Goal: Transaction & Acquisition: Book appointment/travel/reservation

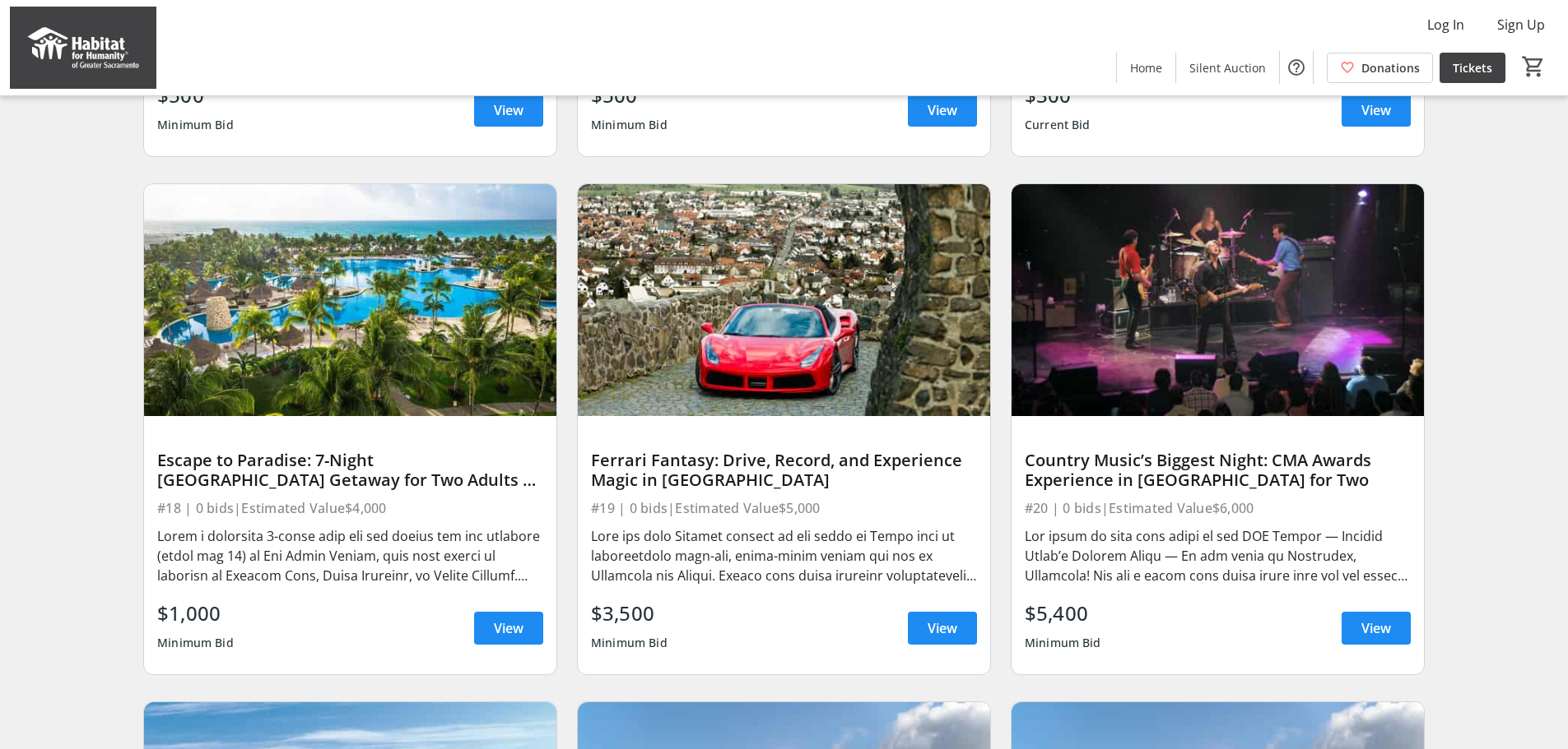
scroll to position [658, 0]
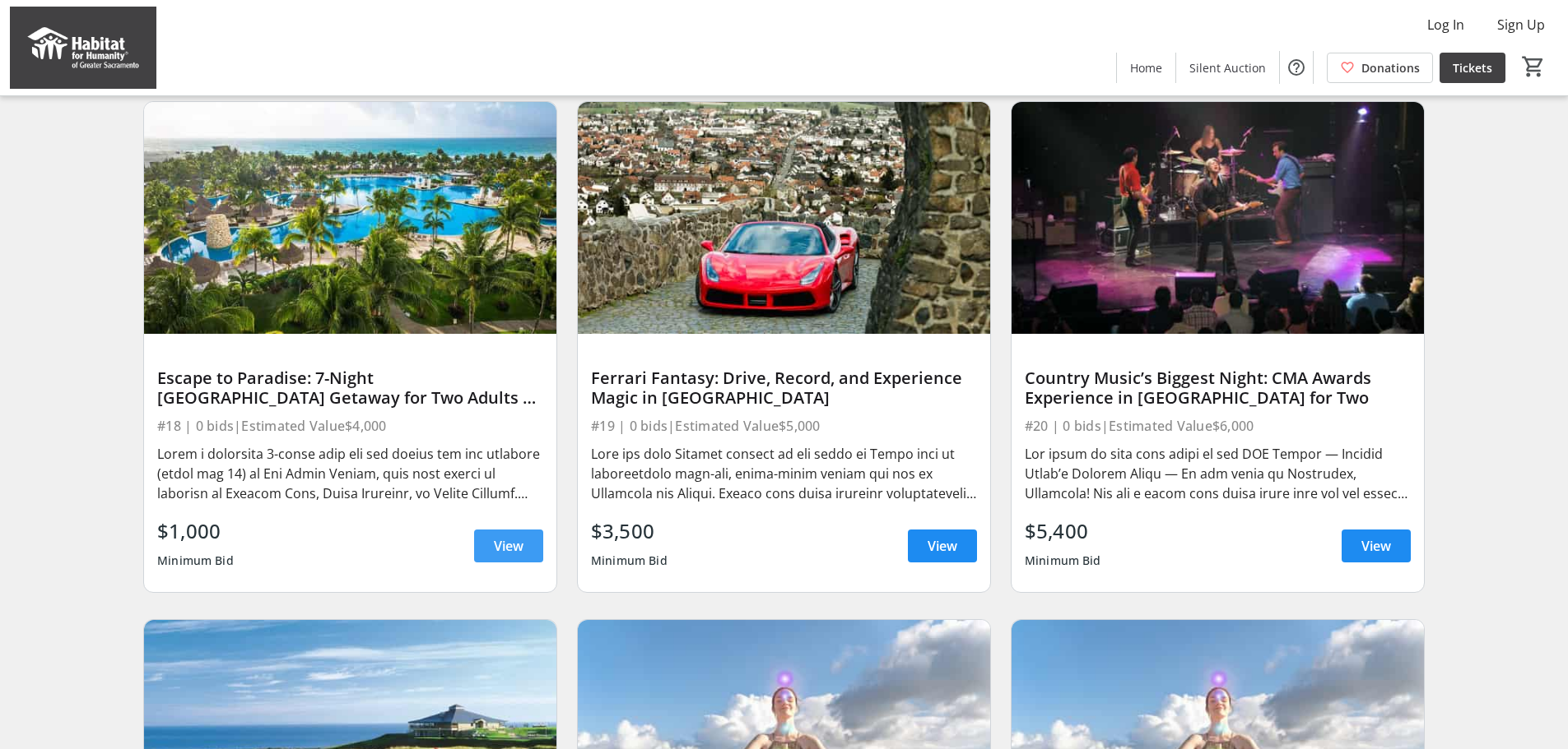
click at [508, 550] on span "View" at bounding box center [509, 547] width 30 height 20
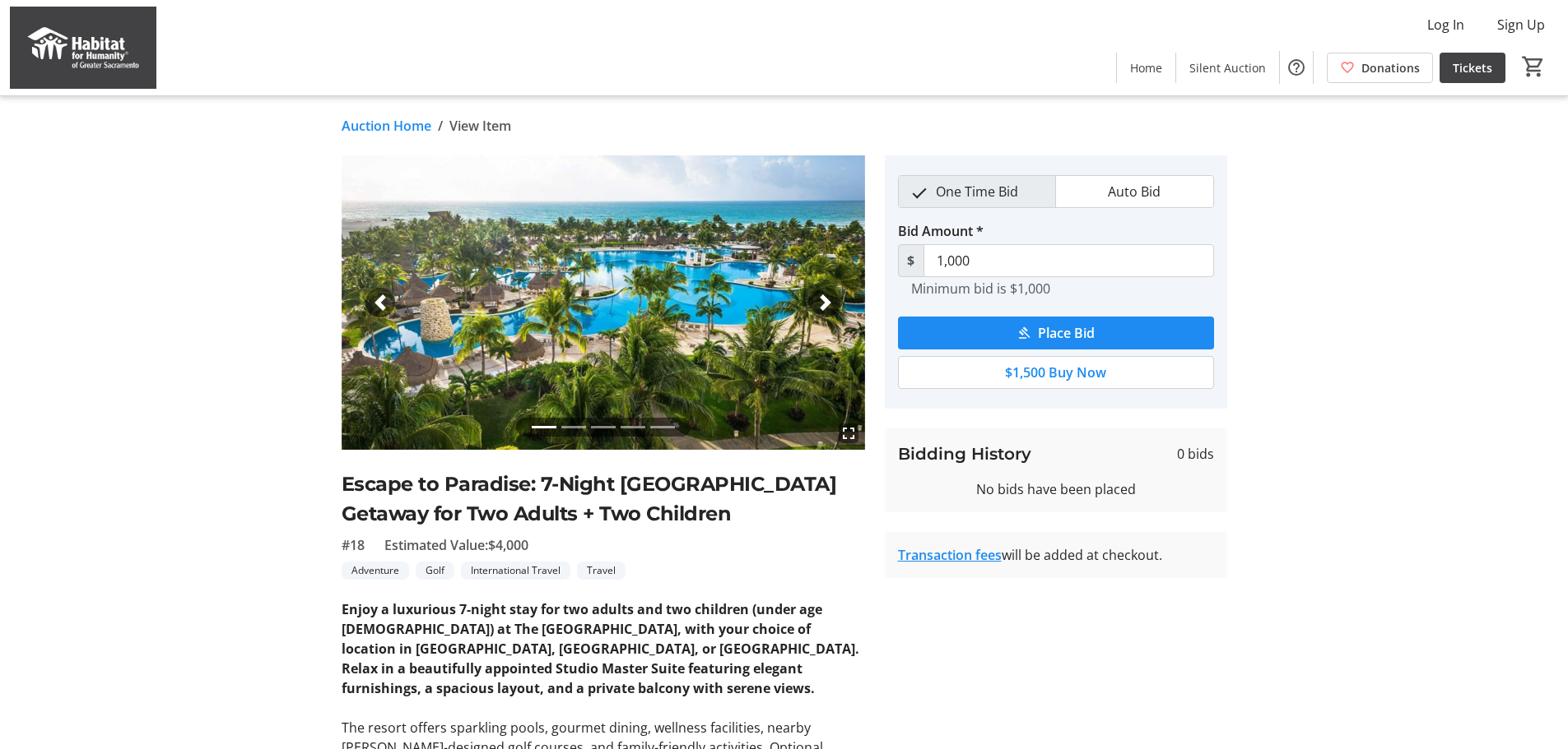
click at [823, 303] on span "button" at bounding box center [826, 303] width 16 height 16
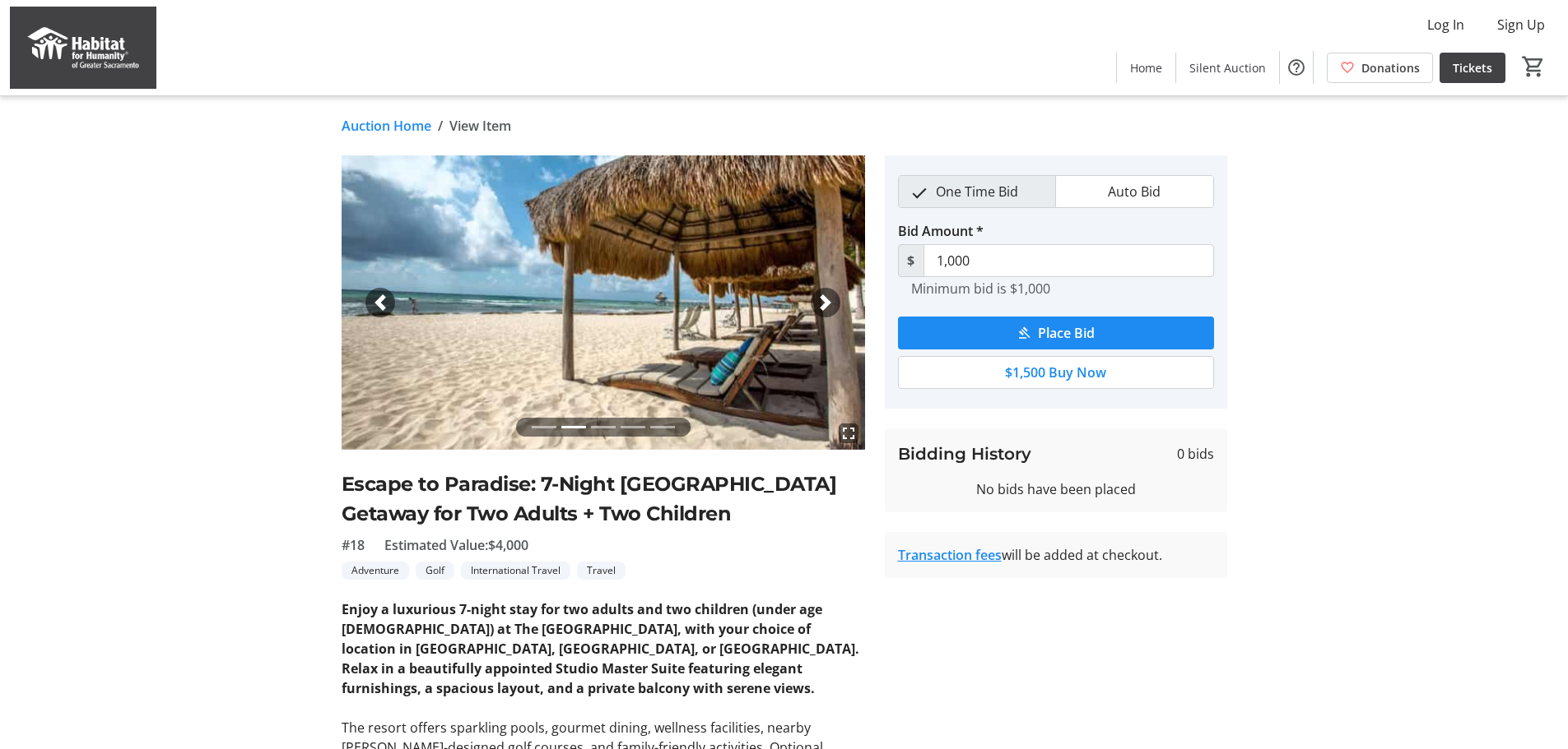
click at [821, 303] on span "button" at bounding box center [826, 303] width 16 height 16
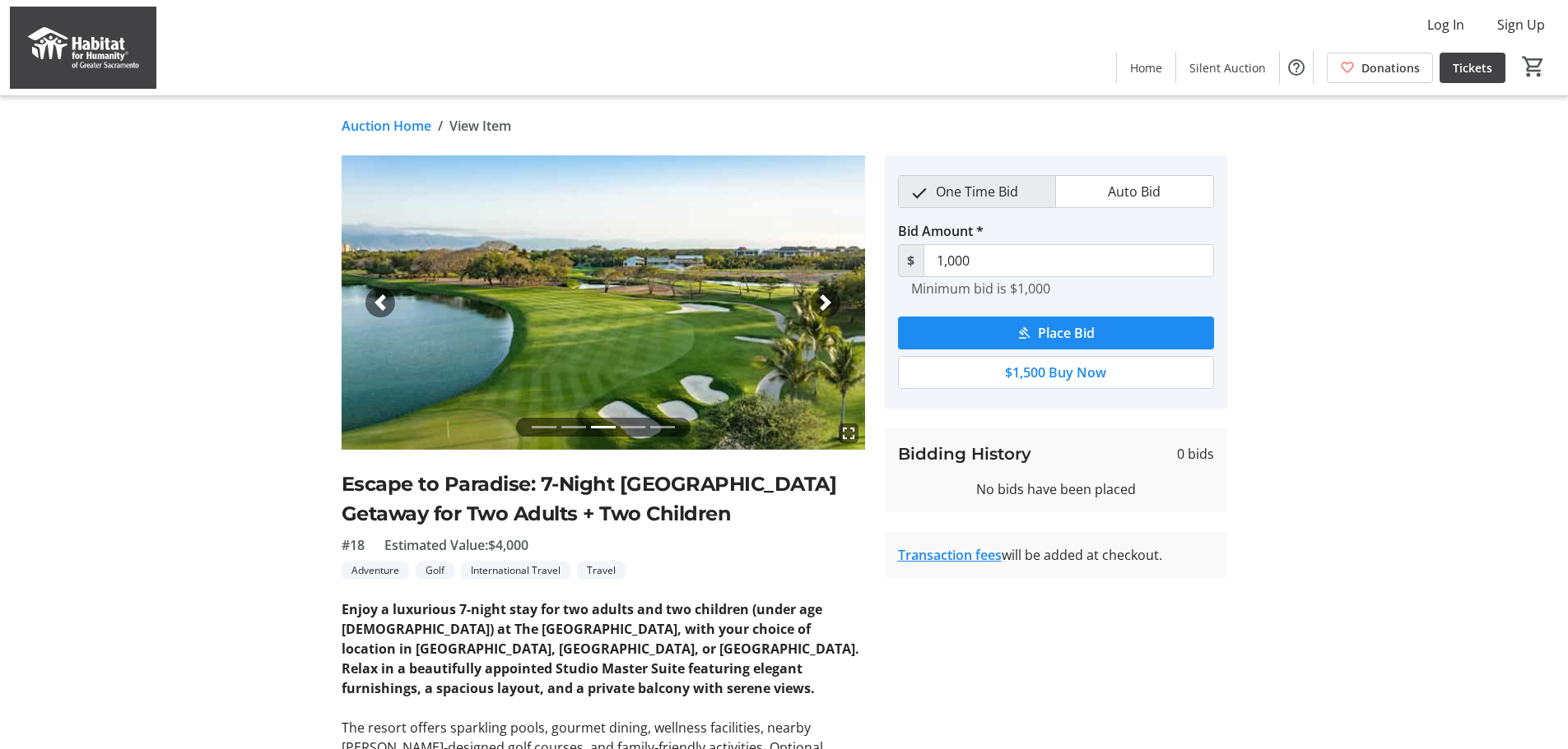
click at [823, 300] on span "button" at bounding box center [826, 303] width 16 height 16
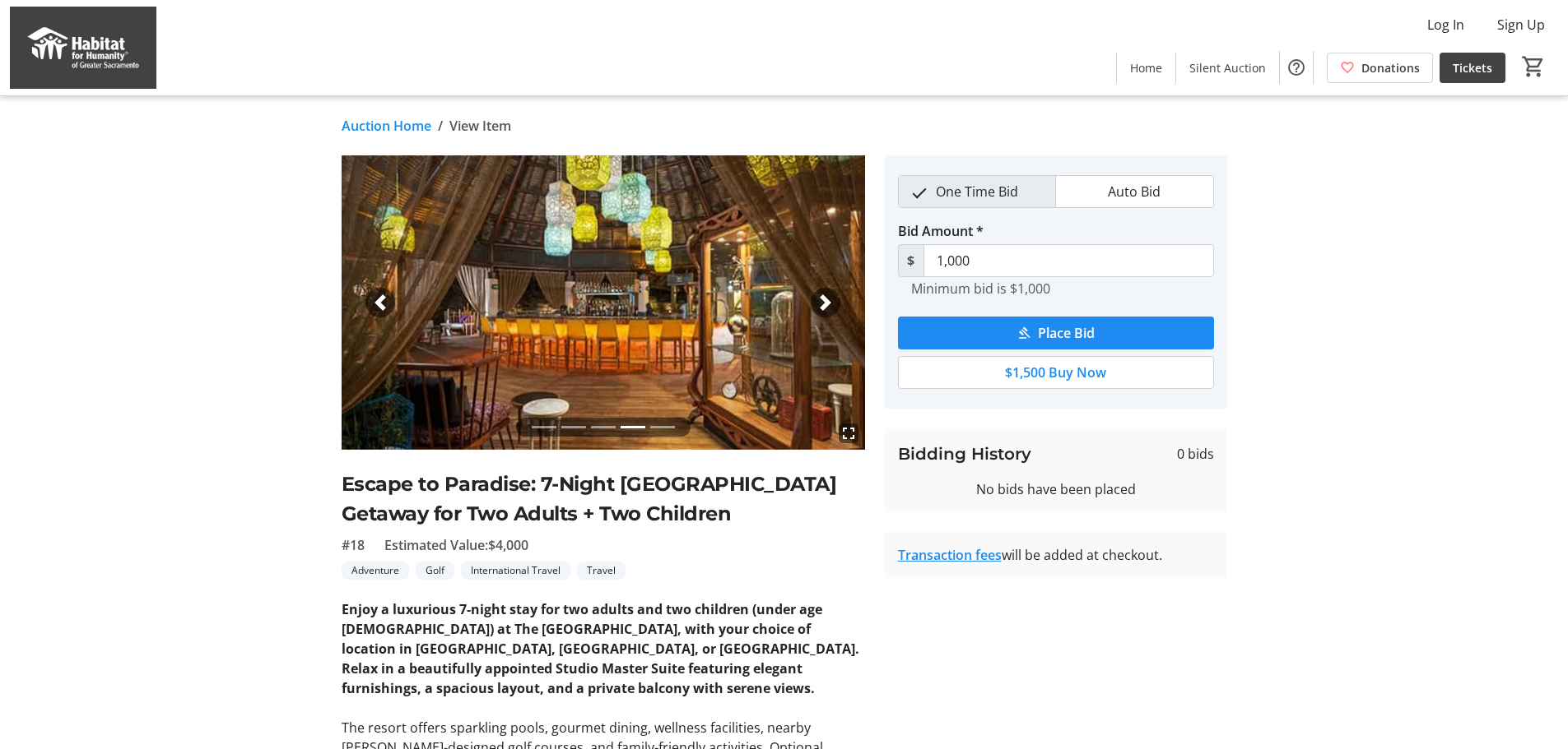
scroll to position [165, 0]
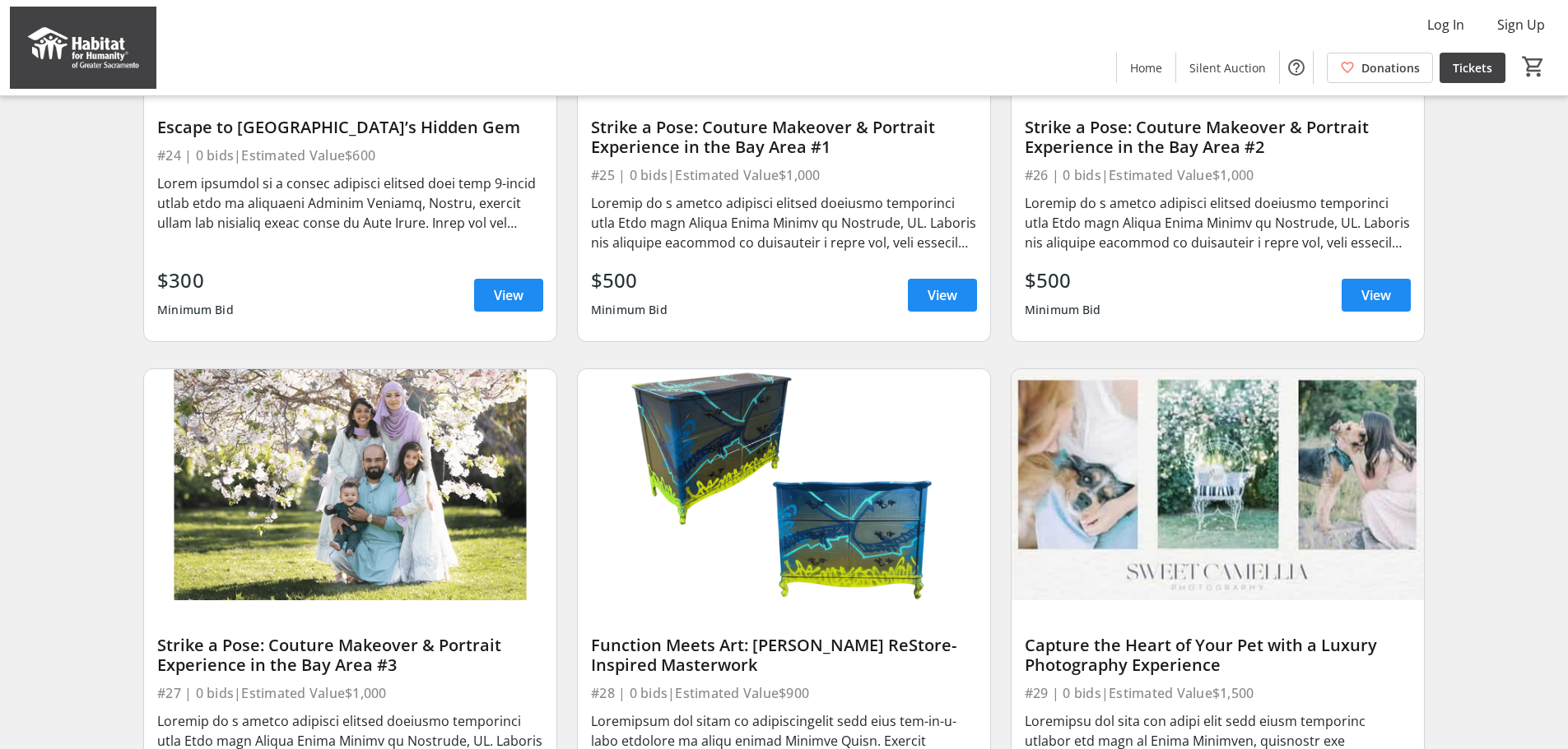
scroll to position [1535, 0]
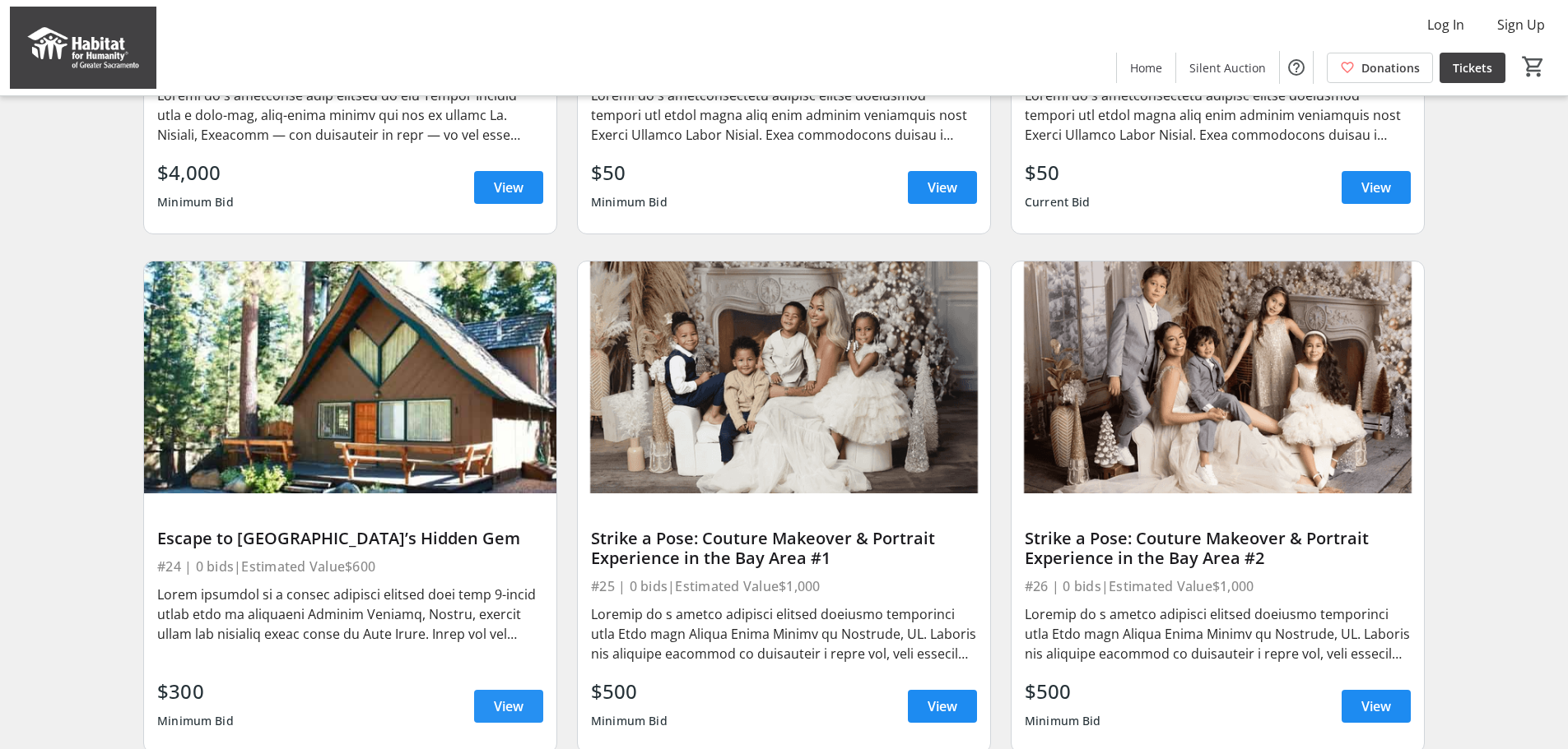
click at [500, 710] on span "View" at bounding box center [509, 707] width 30 height 20
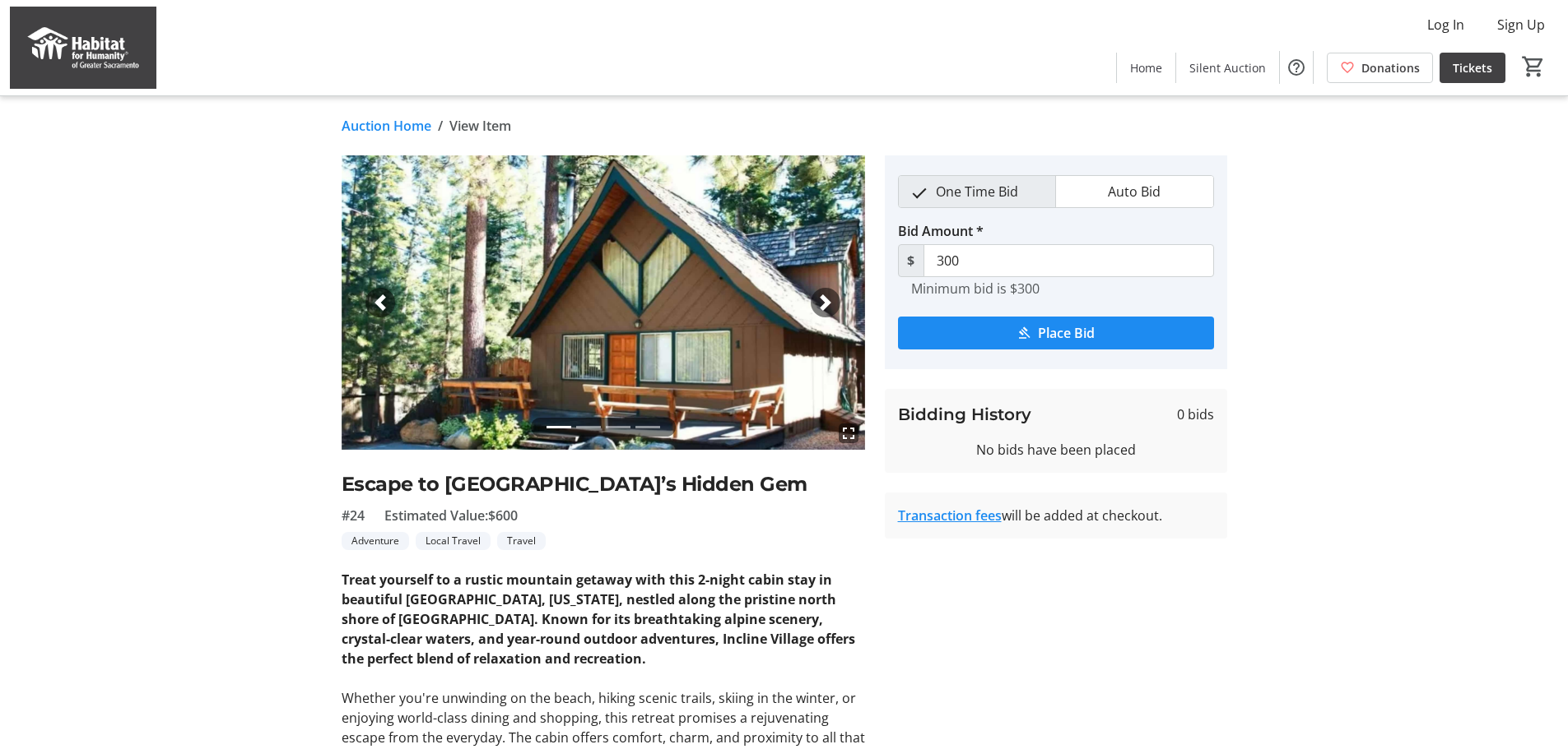
scroll to position [82, 0]
